Goal: Complete application form

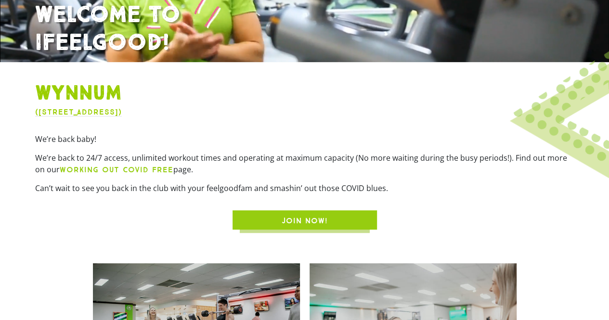
scroll to position [227, 0]
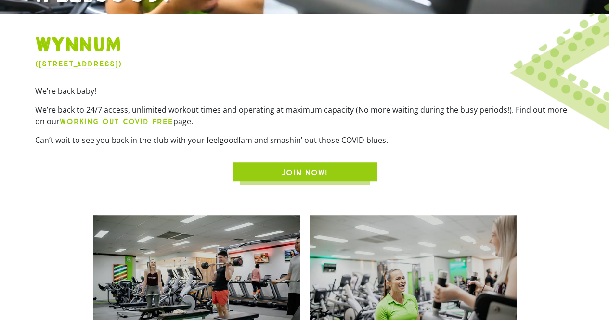
click at [300, 166] on link "JOIN NOW!" at bounding box center [305, 171] width 144 height 19
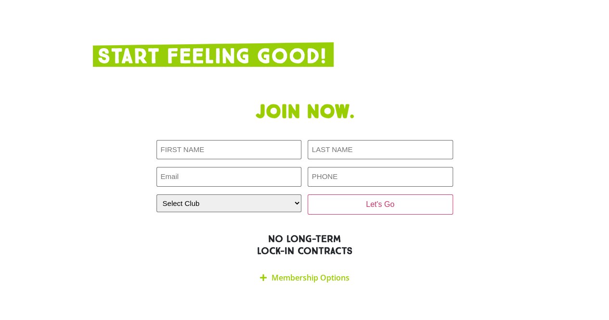
scroll to position [1516, 0]
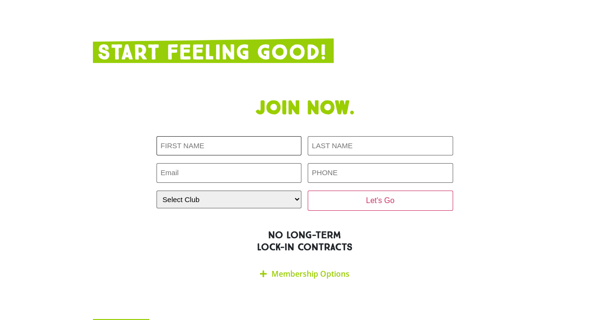
click at [233, 136] on input "First NAME (Required)" at bounding box center [229, 146] width 145 height 20
type input "[PERSON_NAME]"
type input "Thistleton"
type input "[EMAIL_ADDRESS][DOMAIN_NAME]"
type input "0434854169"
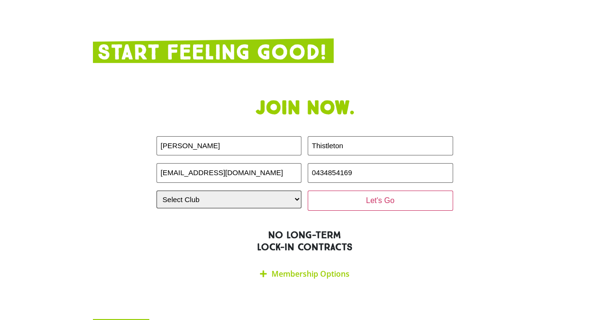
click at [275, 191] on select "Select Club [GEOGRAPHIC_DATA] [GEOGRAPHIC_DATA] [GEOGRAPHIC_DATA] [GEOGRAPHIC_D…" at bounding box center [229, 200] width 145 height 18
select select "Wynnum"
click at [157, 191] on select "Select Club [GEOGRAPHIC_DATA] [GEOGRAPHIC_DATA] [GEOGRAPHIC_DATA] [GEOGRAPHIC_D…" at bounding box center [229, 200] width 145 height 18
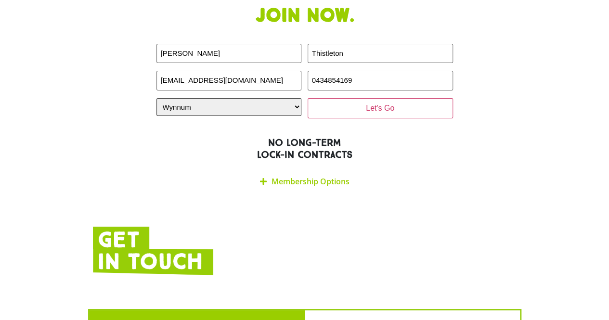
scroll to position [1610, 0]
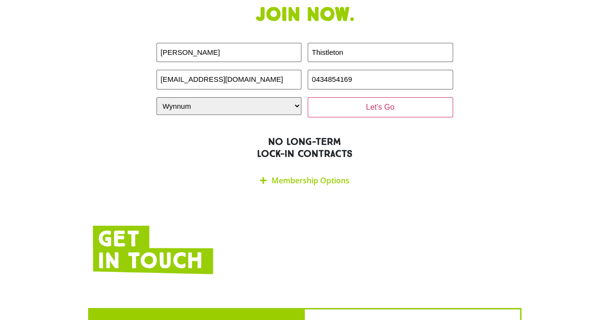
click at [321, 175] on link "Membership Options" at bounding box center [311, 180] width 78 height 11
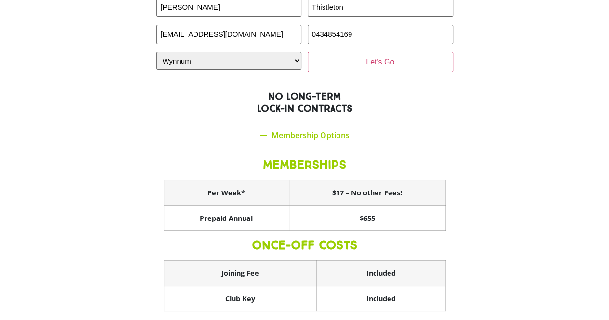
scroll to position [1656, 0]
click at [420, 180] on th "$17 – No other Fees!" at bounding box center [367, 193] width 157 height 26
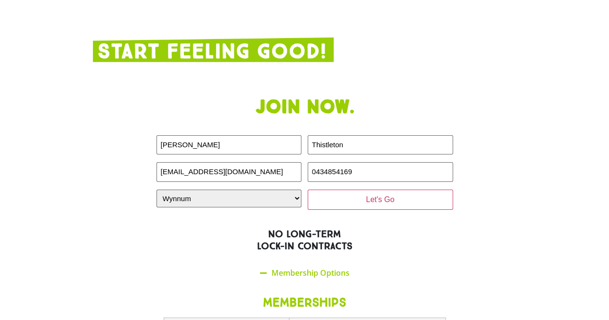
scroll to position [1516, 0]
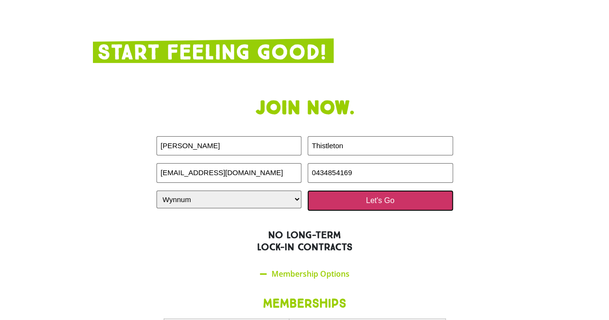
click at [384, 191] on input "Let's Go" at bounding box center [380, 201] width 145 height 20
click at [390, 191] on input "Let's Go" at bounding box center [380, 201] width 145 height 20
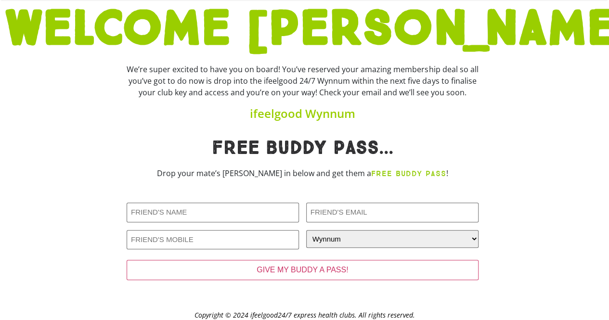
scroll to position [107, 0]
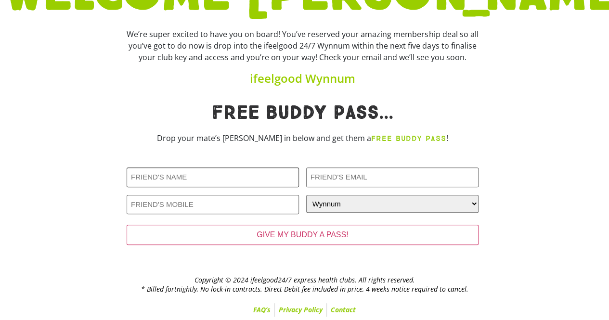
click at [197, 177] on input "Friends Name (Required)" at bounding box center [213, 178] width 172 height 20
type input "B"
type input "Troy"
click at [385, 136] on strong "FREE BUDDY PASS" at bounding box center [408, 138] width 75 height 9
click at [387, 138] on strong "FREE BUDDY PASS" at bounding box center [408, 138] width 75 height 9
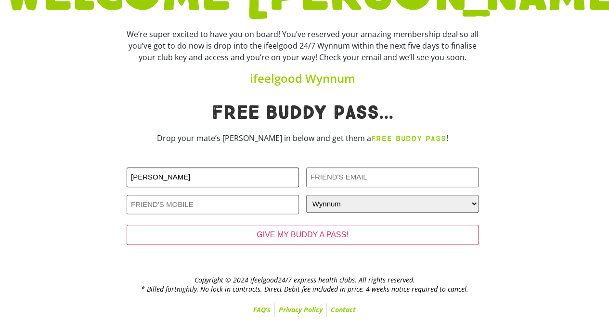
drag, startPoint x: 160, startPoint y: 183, endPoint x: 76, endPoint y: 182, distance: 84.3
click at [76, 182] on div "Free Buddy pass... Drop your mate’s deets in below and get them a FREE BUDDY PA…" at bounding box center [304, 180] width 609 height 163
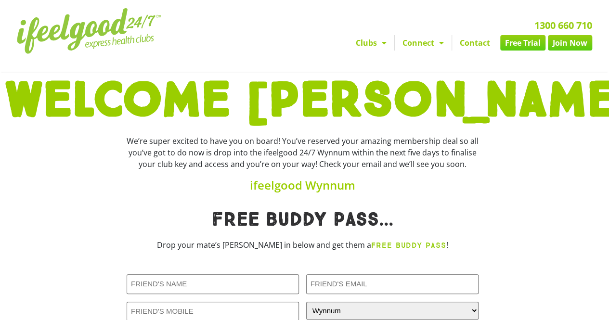
click at [561, 42] on link "Join Now" at bounding box center [570, 42] width 44 height 15
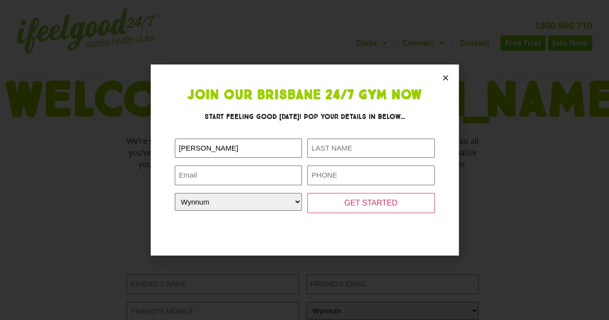
click at [443, 77] on icon "Close" at bounding box center [445, 77] width 7 height 7
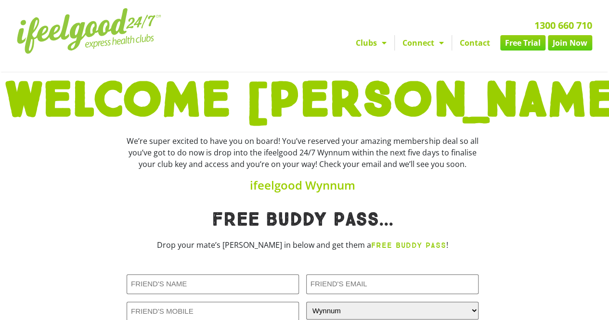
click at [509, 136] on div at bounding box center [544, 162] width 122 height 65
